Goal: Navigation & Orientation: Find specific page/section

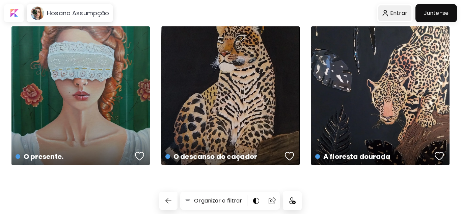
click at [394, 11] on div at bounding box center [395, 13] width 33 height 16
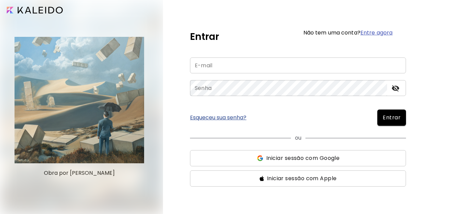
type input "**********"
click at [395, 119] on span "Entrar" at bounding box center [392, 117] width 18 height 8
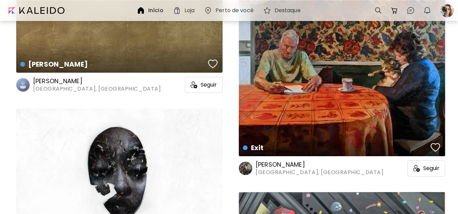
scroll to position [980, 0]
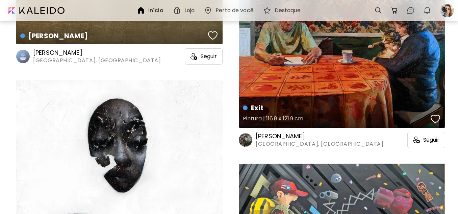
click at [339, 72] on div "Exit Pintura | 116.8 x 121.9 cm" at bounding box center [342, 29] width 206 height 198
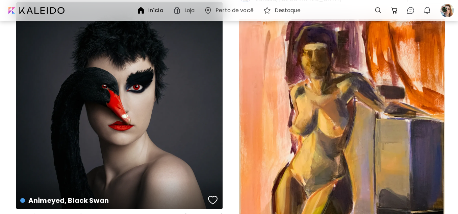
scroll to position [3951, 0]
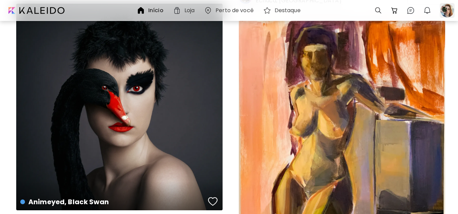
click at [446, 5] on div at bounding box center [447, 10] width 15 height 15
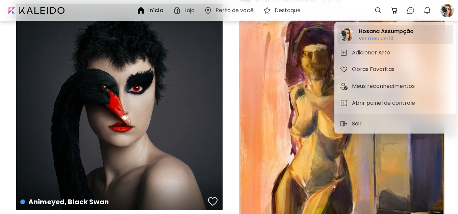
click at [392, 32] on h2 "Hosana Assumpção" at bounding box center [386, 31] width 55 height 8
